Goal: Information Seeking & Learning: Learn about a topic

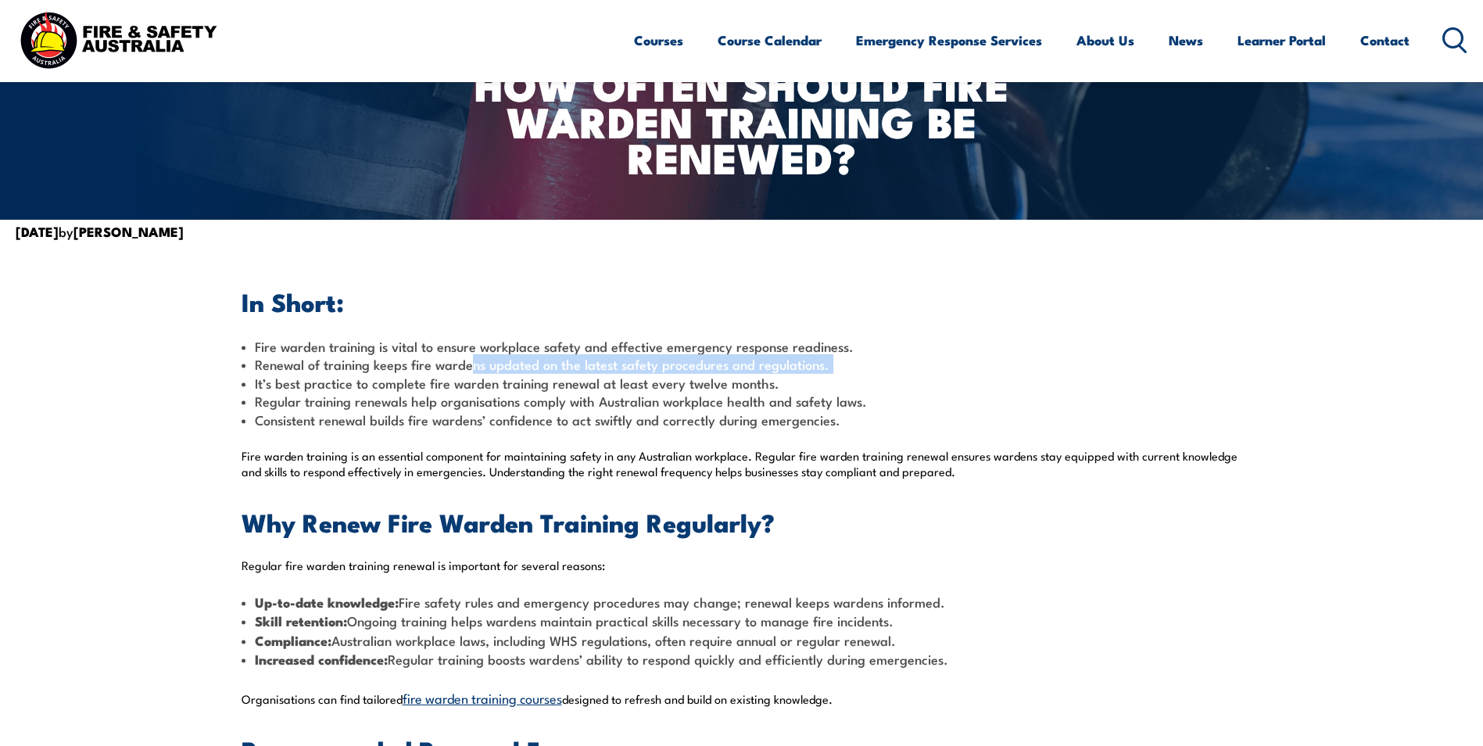
drag, startPoint x: 469, startPoint y: 371, endPoint x: 836, endPoint y: 373, distance: 367.3
click at [836, 373] on div "In Short: Fire warden training is vital to ensure workplace safety and effectiv…" at bounding box center [742, 742] width 1000 height 904
drag, startPoint x: 836, startPoint y: 373, endPoint x: 458, endPoint y: 398, distance: 379.1
click at [465, 395] on span "Regular training renewals help organisations comply with Australian workplace h…" at bounding box center [561, 401] width 612 height 20
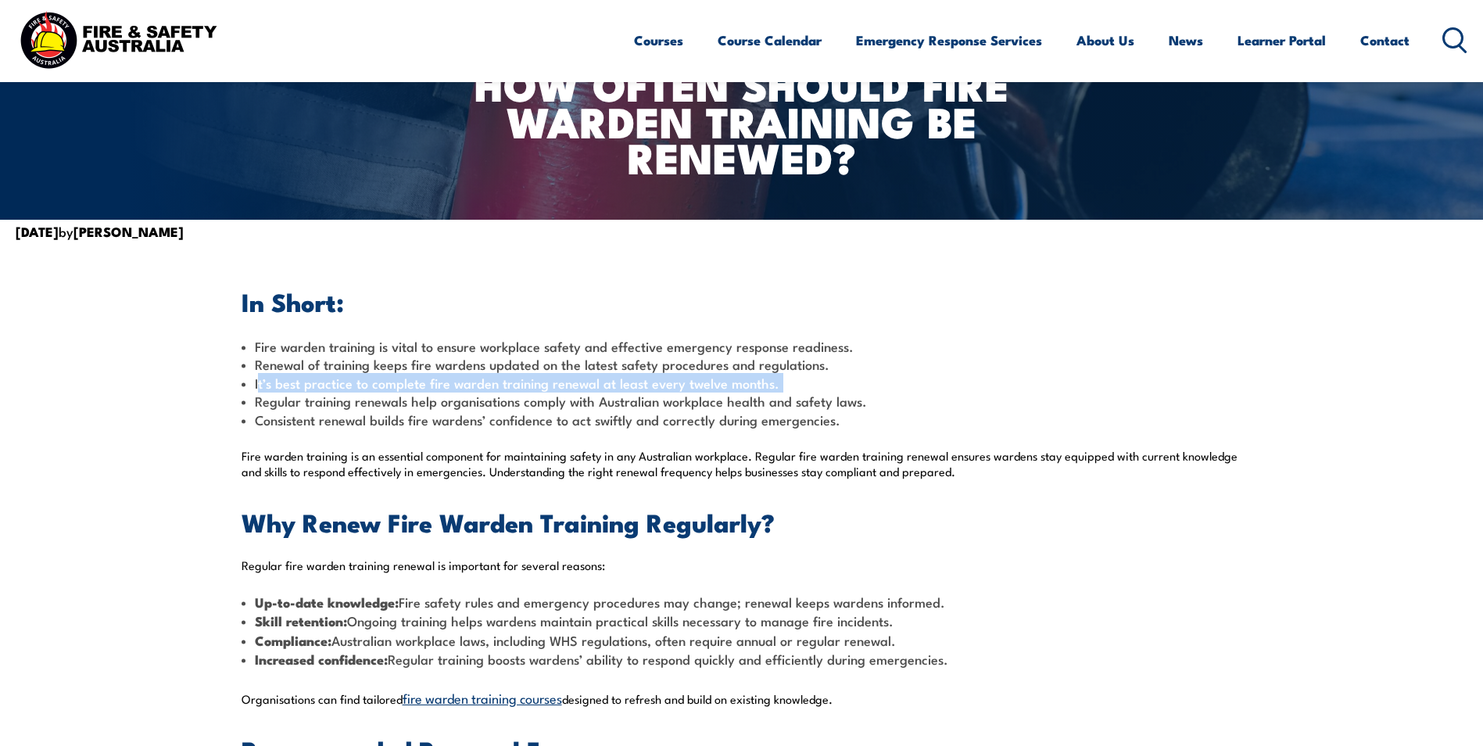
drag, startPoint x: 257, startPoint y: 382, endPoint x: 787, endPoint y: 388, distance: 529.9
click at [787, 388] on li "It’s best practice to complete fire warden training renewal at least every twel…" at bounding box center [742, 383] width 1000 height 18
drag, startPoint x: 787, startPoint y: 388, endPoint x: 373, endPoint y: 403, distance: 414.5
click at [373, 403] on span "Regular training renewals help organisations comply with Australian workplace h…" at bounding box center [561, 401] width 612 height 20
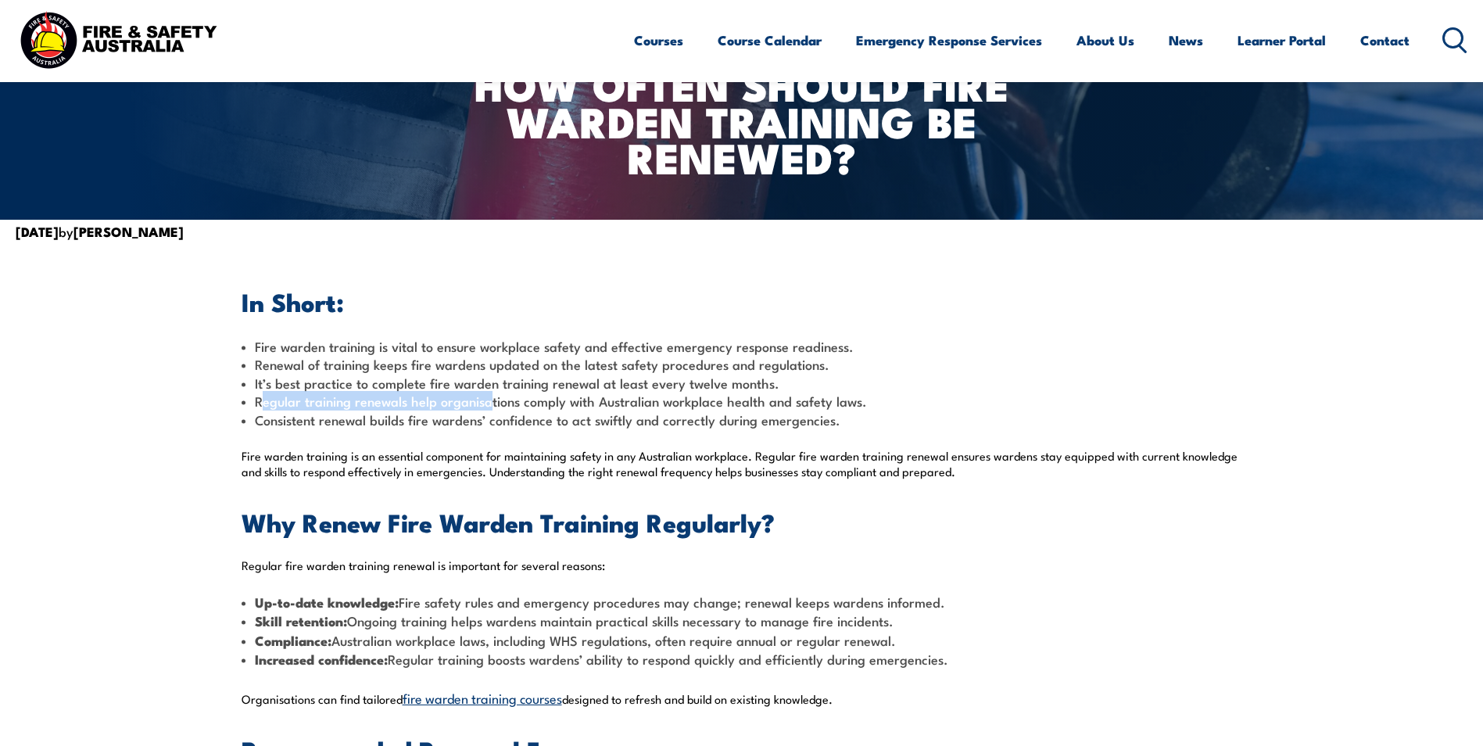
drag, startPoint x: 263, startPoint y: 402, endPoint x: 490, endPoint y: 402, distance: 226.7
click at [490, 402] on span "Regular training renewals help organisations comply with Australian workplace h…" at bounding box center [561, 401] width 612 height 20
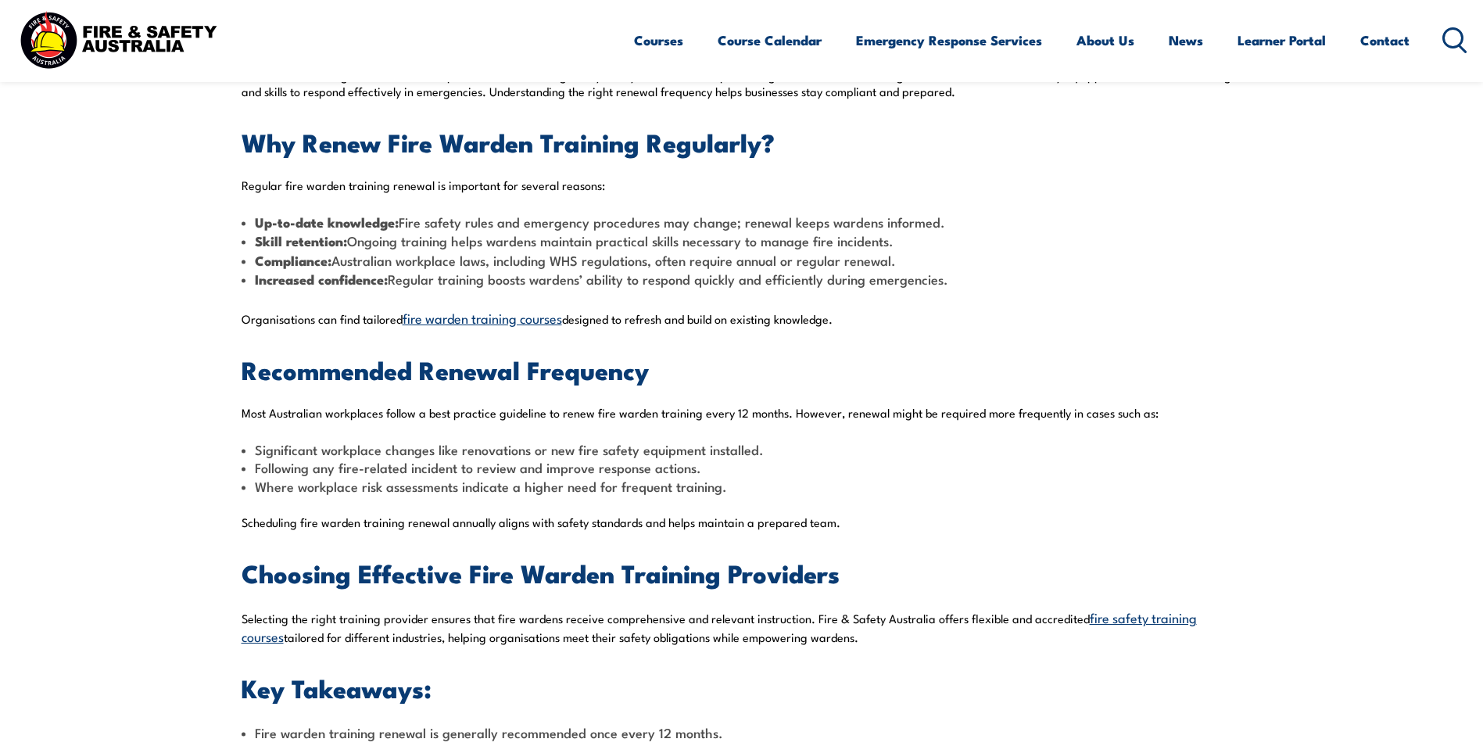
scroll to position [624, 0]
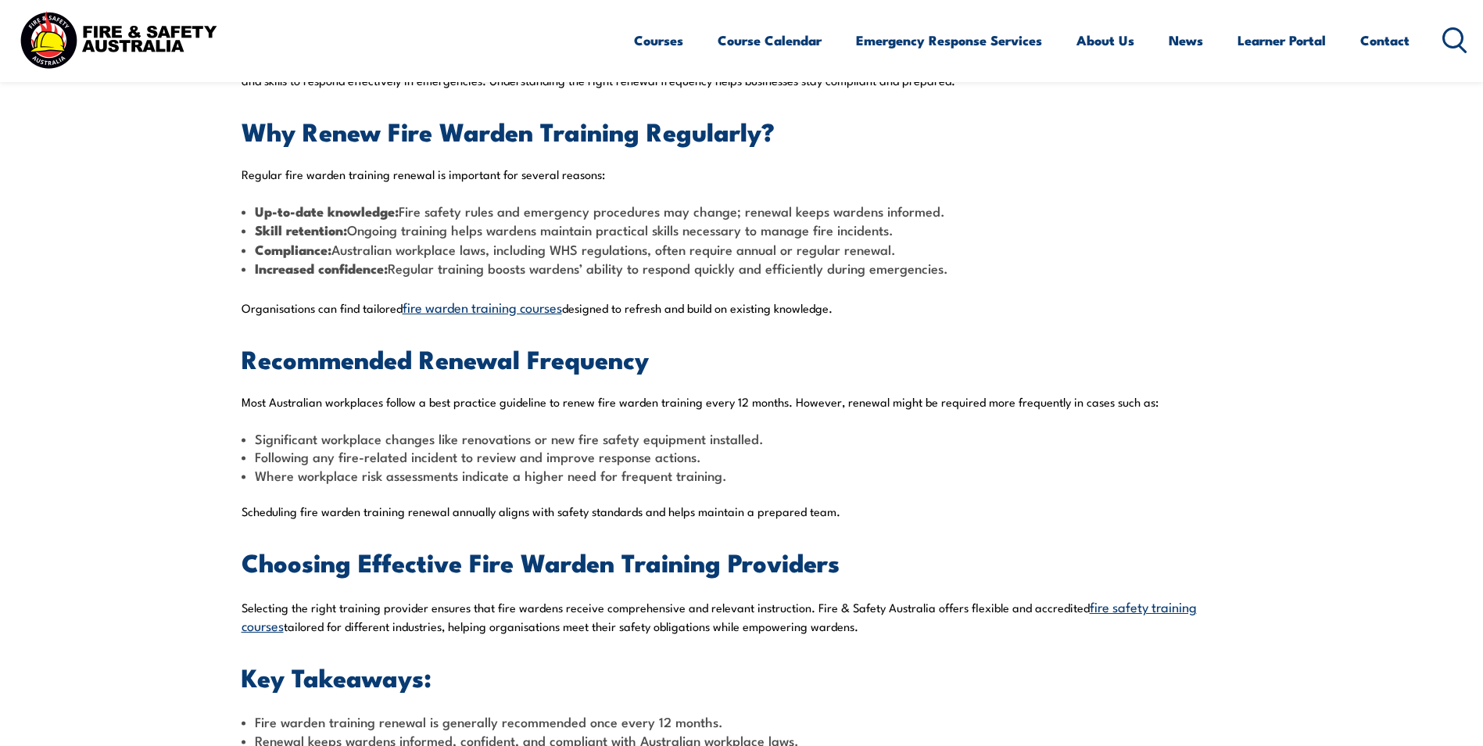
click at [401, 391] on div "In Short: Fire warden training is vital to ensure workplace safety and effectiv…" at bounding box center [742, 351] width 1000 height 904
drag, startPoint x: 279, startPoint y: 444, endPoint x: 613, endPoint y: 444, distance: 333.7
click at [613, 444] on span "Significant workplace changes like renovations or new fire safety equipment ins…" at bounding box center [509, 438] width 509 height 20
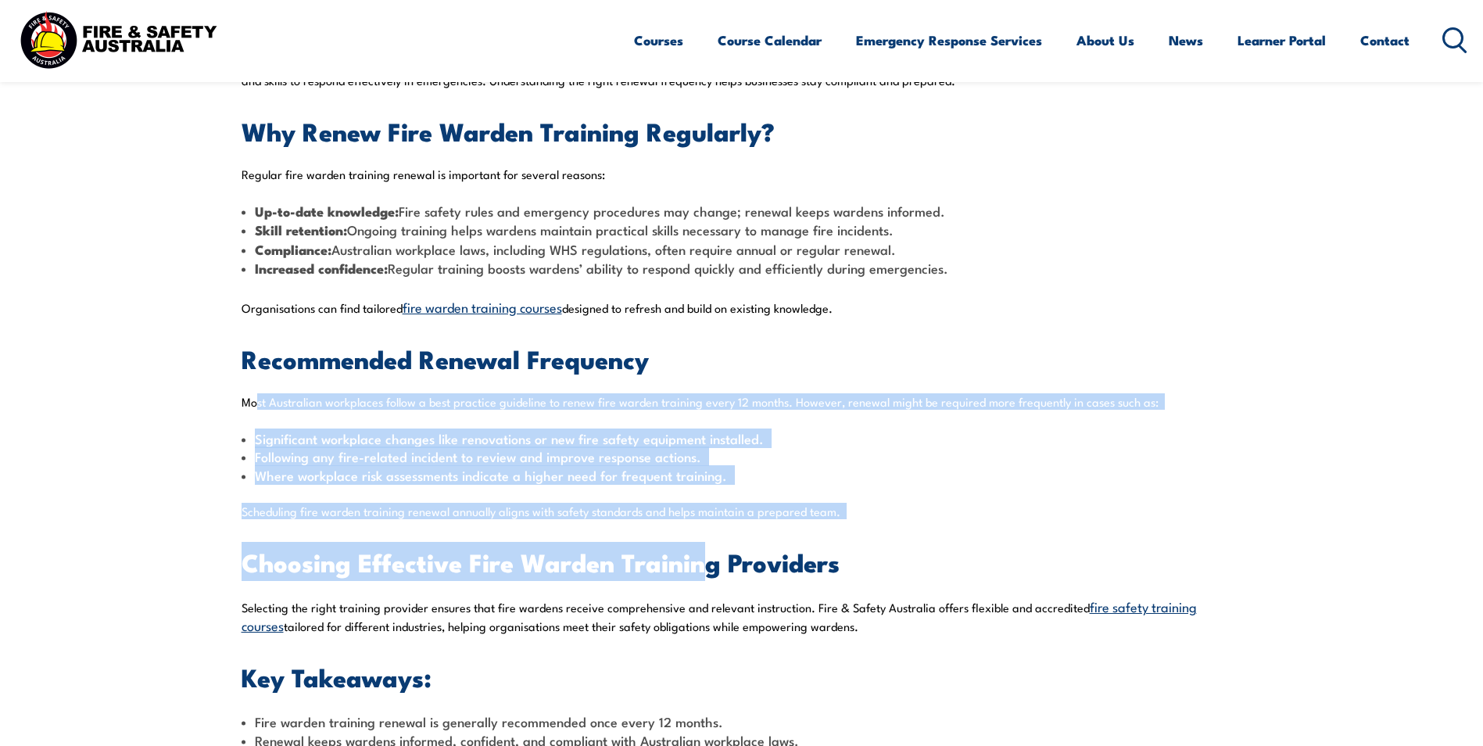
drag, startPoint x: 257, startPoint y: 398, endPoint x: 719, endPoint y: 524, distance: 479.0
click at [719, 524] on div "In Short: Fire warden training is vital to ensure workplace safety and effectiv…" at bounding box center [742, 351] width 1000 height 904
drag, startPoint x: 719, startPoint y: 524, endPoint x: 240, endPoint y: 509, distance: 479.4
click at [240, 509] on section "In Short: Fire warden training is vital to ensure workplace safety and effectiv…" at bounding box center [741, 351] width 1483 height 998
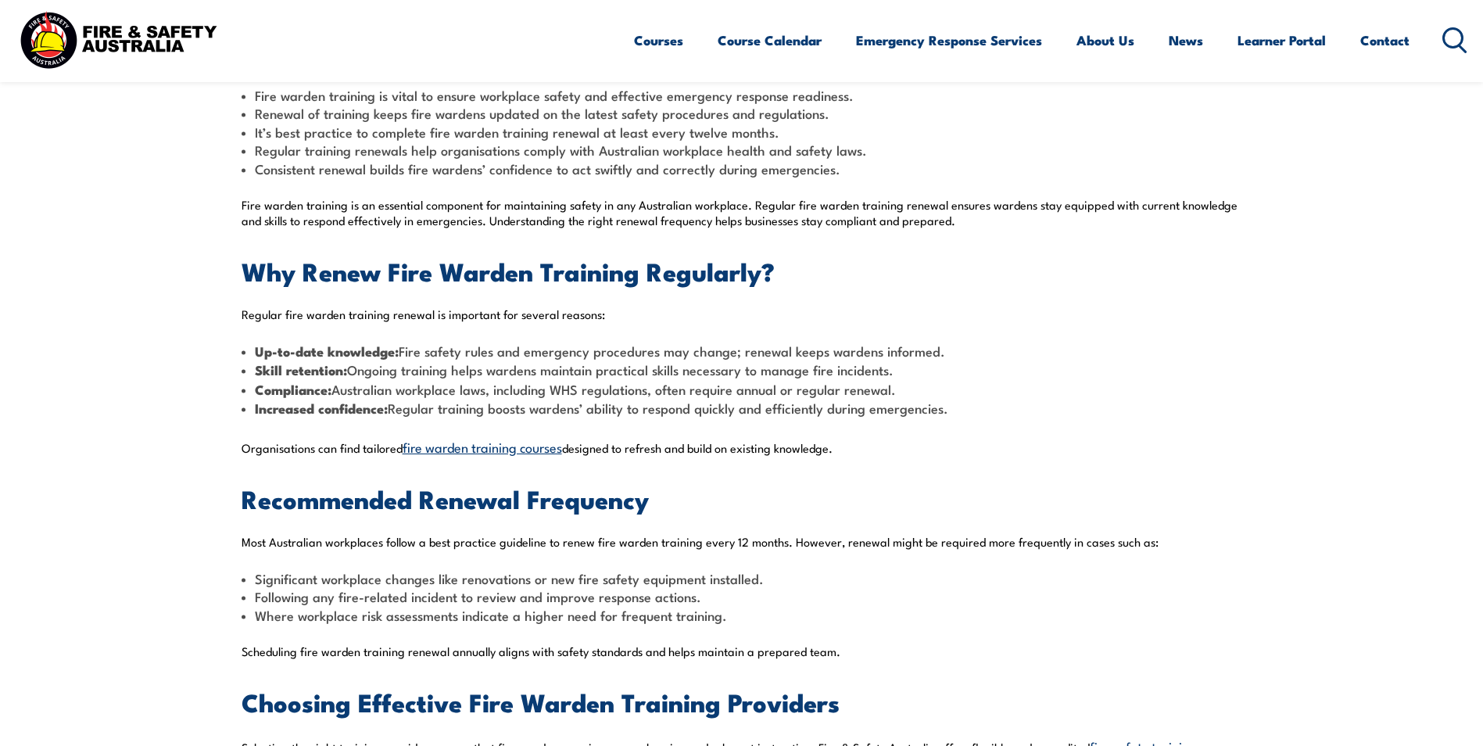
scroll to position [468, 0]
